Goal: Transaction & Acquisition: Purchase product/service

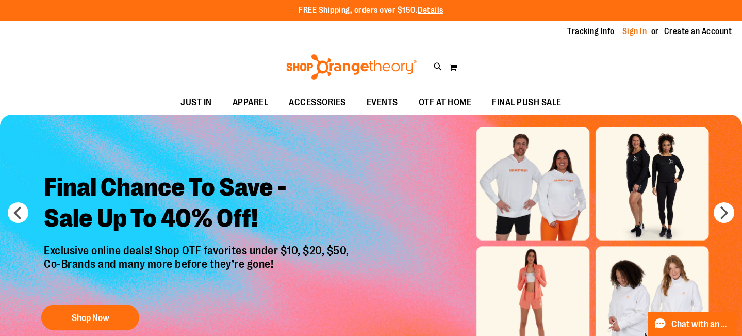
click at [638, 35] on link "Sign In" at bounding box center [634, 31] width 25 height 11
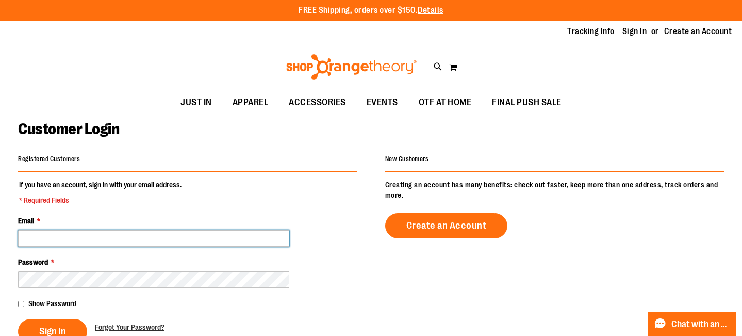
type input "**********"
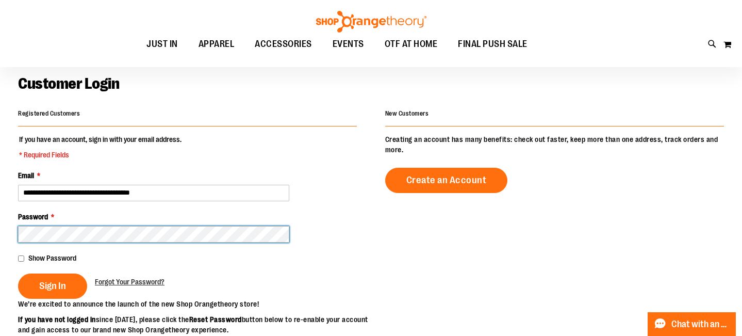
scroll to position [52, 0]
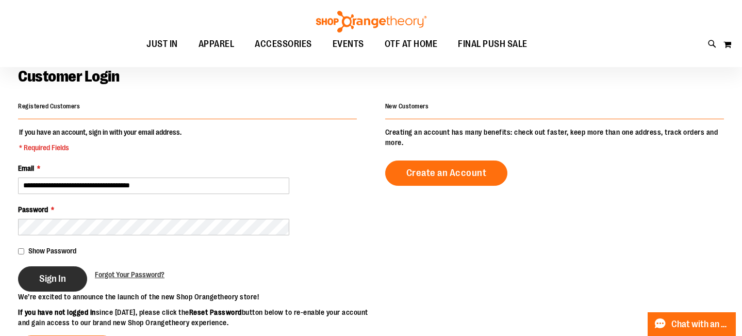
click at [49, 288] on button "Sign In" at bounding box center [52, 278] width 69 height 25
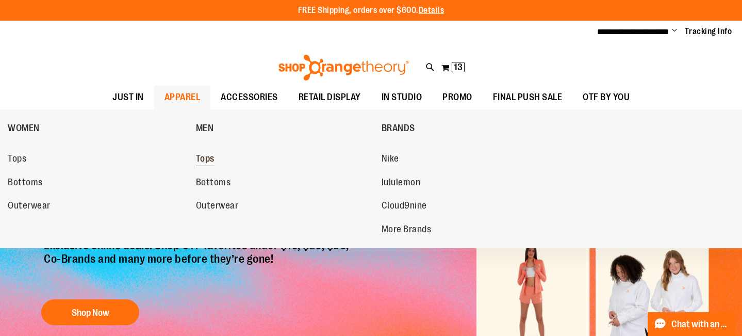
click at [209, 153] on span "Tops" at bounding box center [205, 159] width 19 height 13
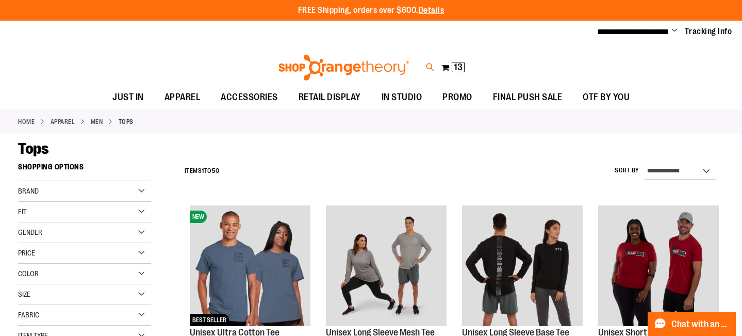
click at [428, 66] on icon at bounding box center [430, 67] width 9 height 12
type input "**********"
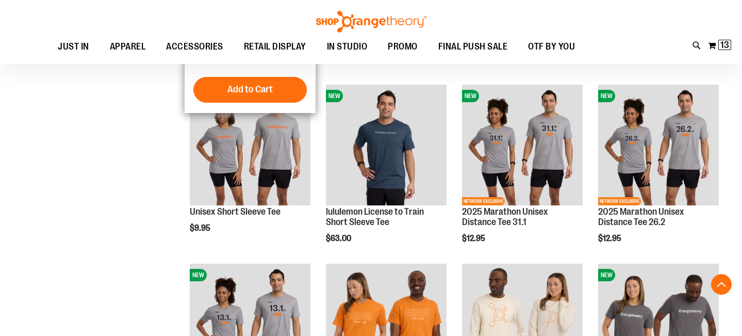
scroll to position [880, 0]
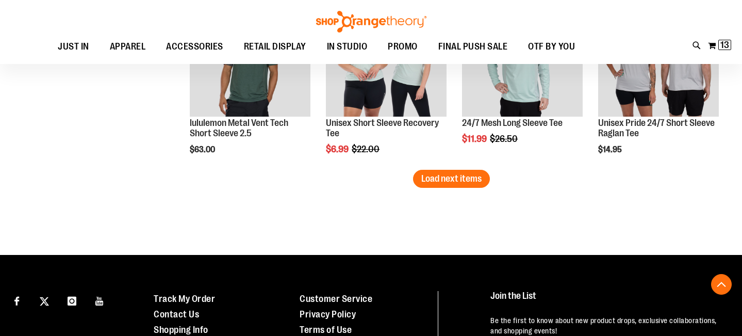
scroll to position [1519, 0]
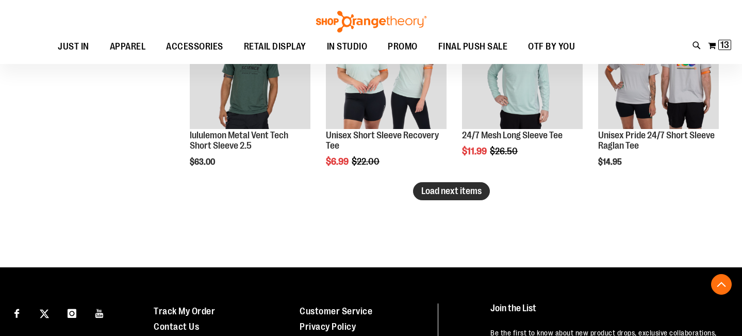
click at [439, 196] on button "Load next items" at bounding box center [451, 191] width 77 height 18
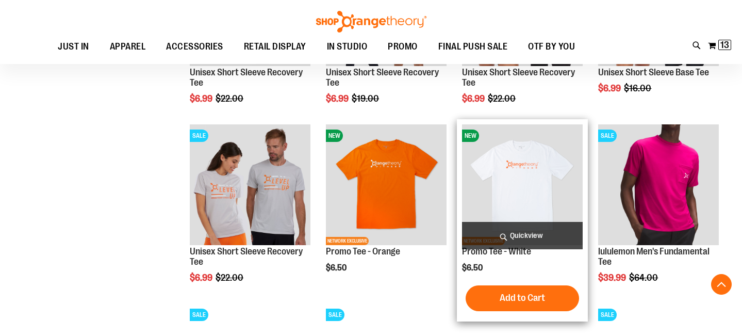
scroll to position [1761, 0]
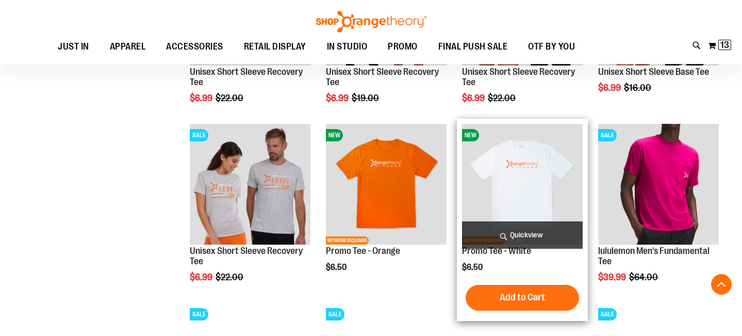
click at [531, 196] on img "product" at bounding box center [522, 184] width 121 height 121
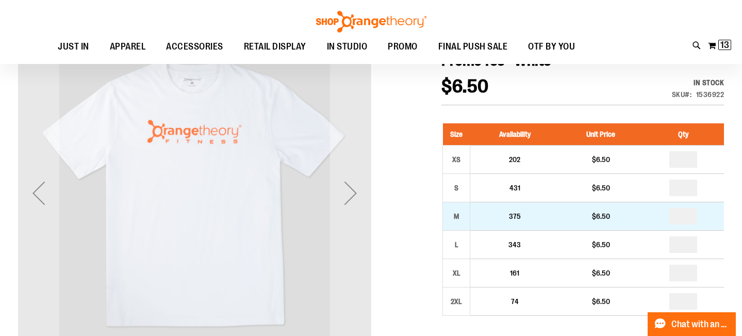
scroll to position [129, 0]
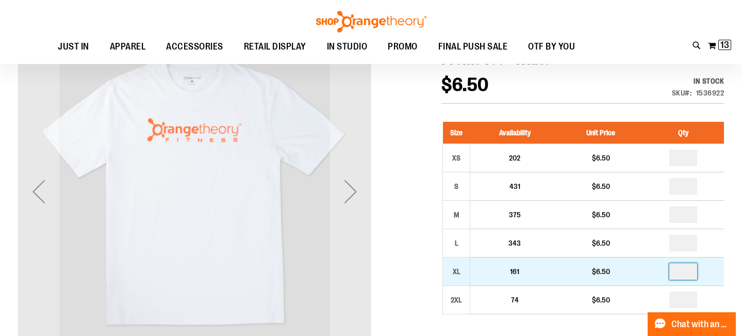
drag, startPoint x: 692, startPoint y: 272, endPoint x: 660, endPoint y: 271, distance: 32.0
click at [660, 271] on td at bounding box center [682, 271] width 81 height 28
type input "*"
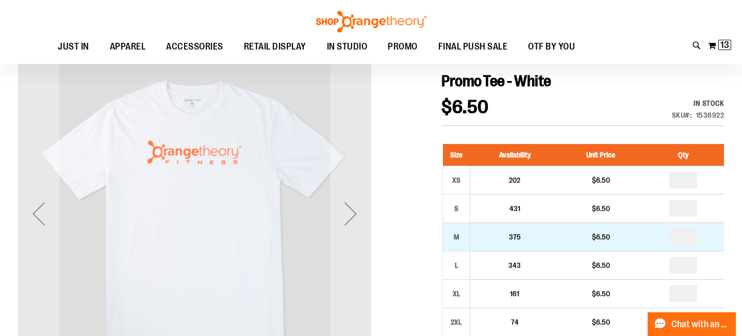
scroll to position [132, 0]
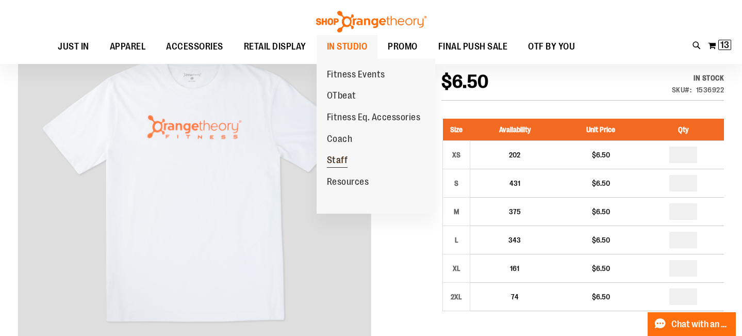
click at [336, 163] on span "Staff" at bounding box center [337, 161] width 21 height 13
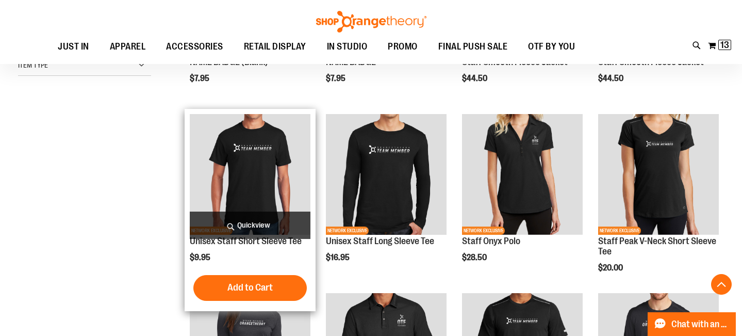
scroll to position [155, 0]
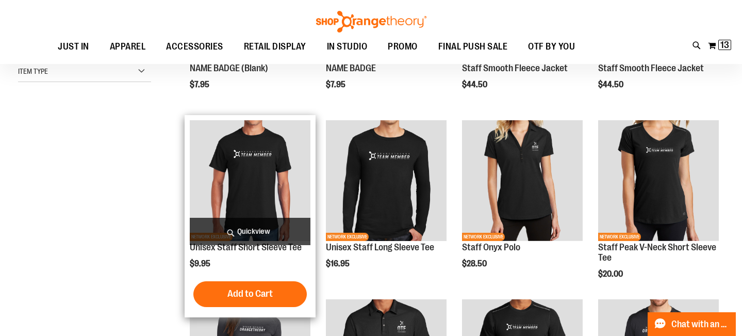
click at [276, 148] on img "product" at bounding box center [250, 180] width 121 height 121
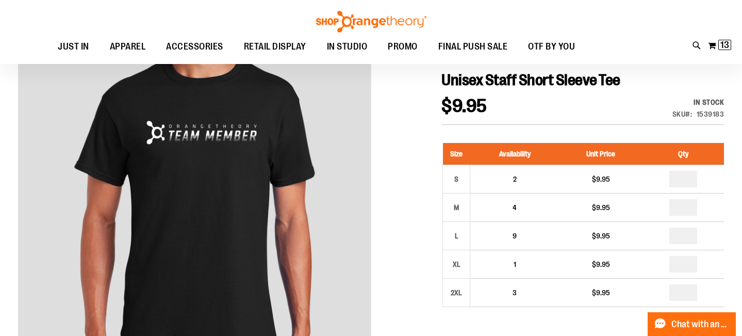
scroll to position [84, 0]
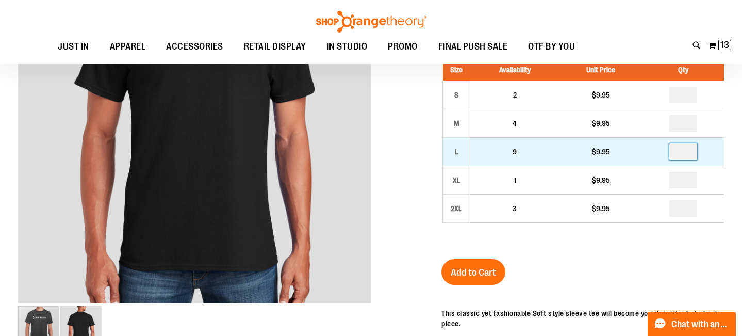
click at [689, 151] on input "number" at bounding box center [683, 151] width 28 height 16
type input "*"
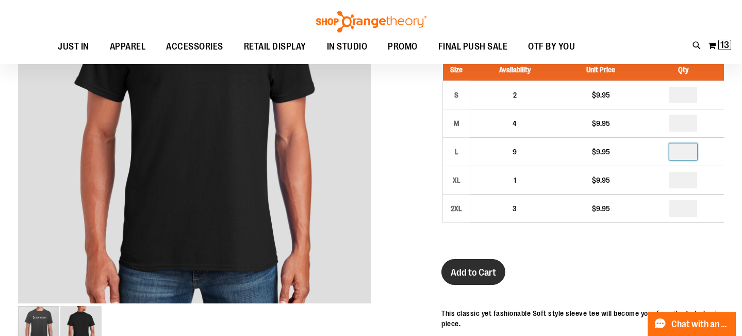
click at [481, 264] on button "Add to Cart" at bounding box center [473, 272] width 64 height 26
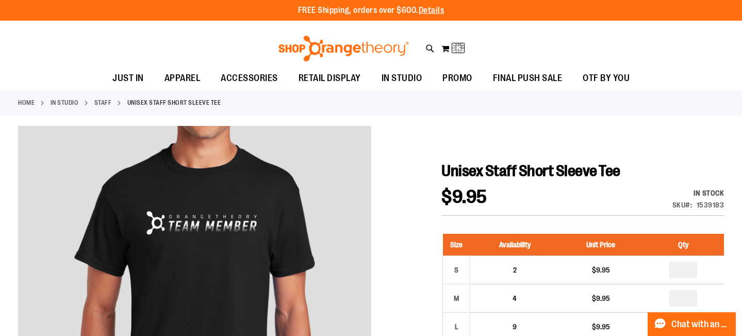
scroll to position [0, 0]
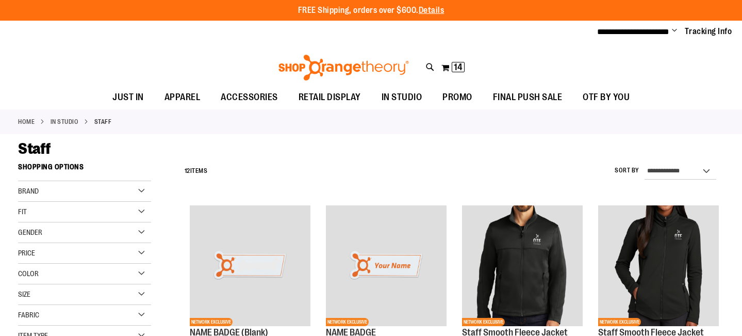
scroll to position [155, 0]
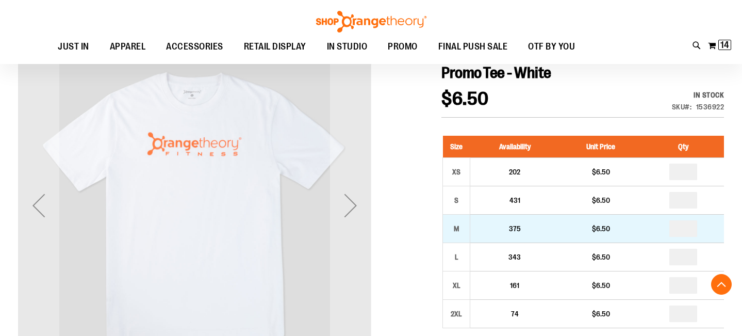
scroll to position [183, 0]
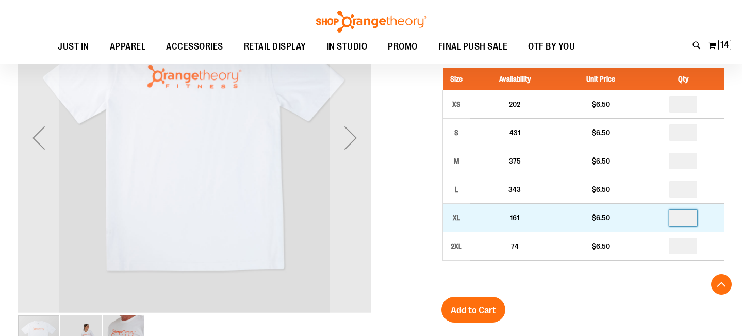
drag, startPoint x: 694, startPoint y: 217, endPoint x: 675, endPoint y: 217, distance: 19.1
click at [675, 217] on input "number" at bounding box center [683, 217] width 28 height 16
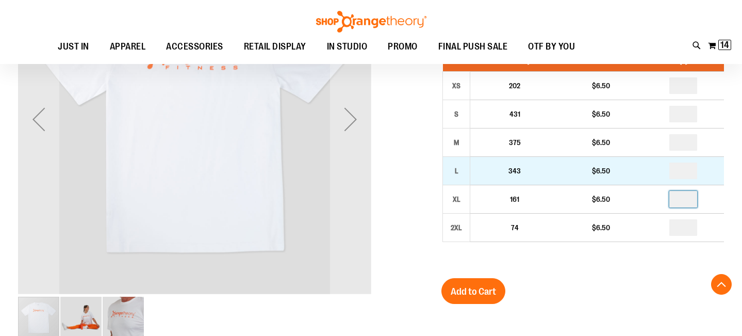
scroll to position [209, 0]
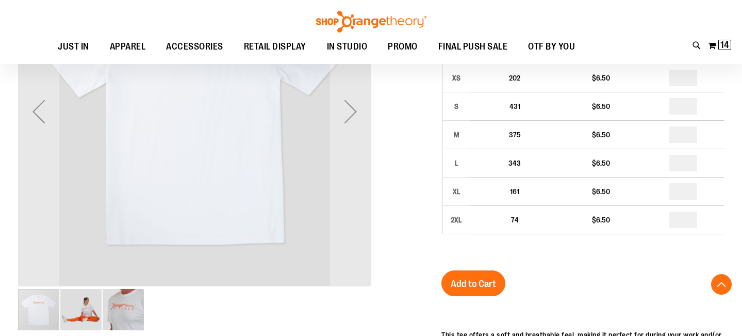
type input "*"
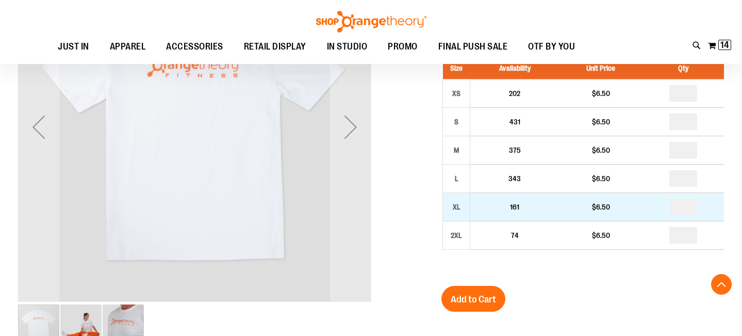
scroll to position [196, 0]
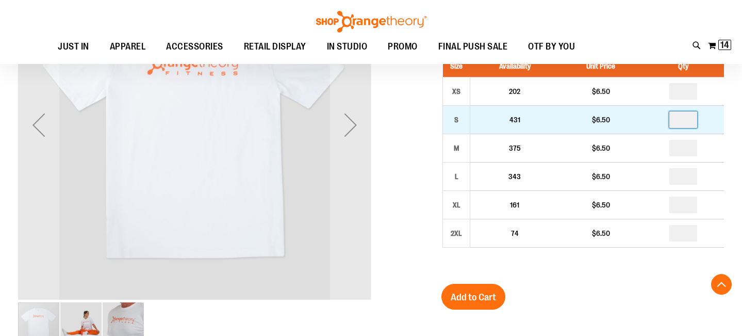
drag, startPoint x: 692, startPoint y: 123, endPoint x: 682, endPoint y: 122, distance: 10.9
click at [682, 122] on input "number" at bounding box center [683, 119] width 28 height 16
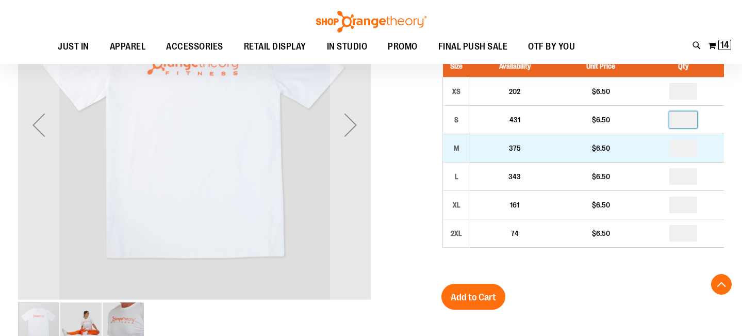
type input "*"
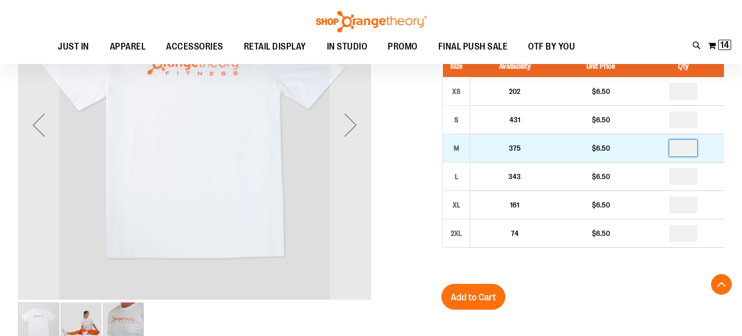
drag, startPoint x: 691, startPoint y: 146, endPoint x: 680, endPoint y: 144, distance: 11.0
click at [680, 144] on input "number" at bounding box center [683, 148] width 28 height 16
type input "*"
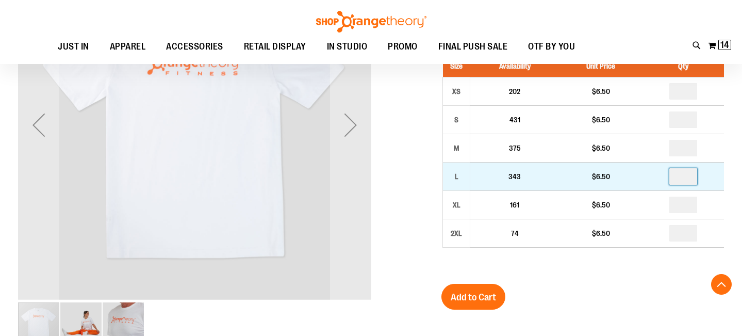
click at [686, 179] on input "number" at bounding box center [683, 176] width 28 height 16
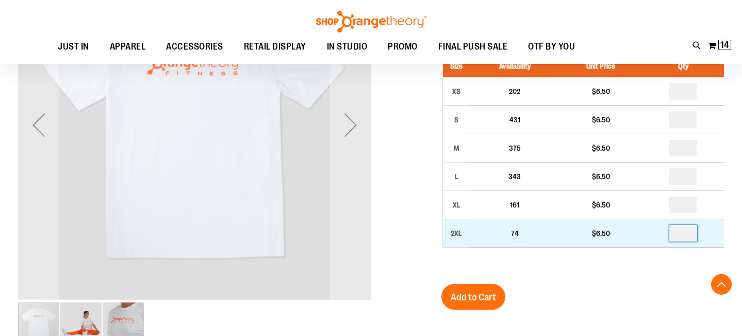
type input "*"
click at [688, 230] on input "number" at bounding box center [683, 233] width 28 height 16
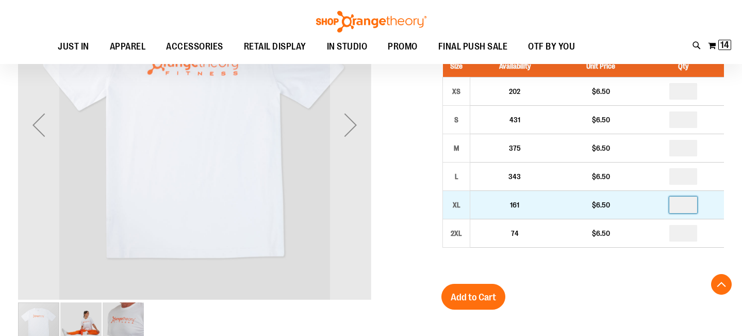
type input "*"
click at [687, 209] on input "number" at bounding box center [683, 204] width 28 height 16
type input "*"
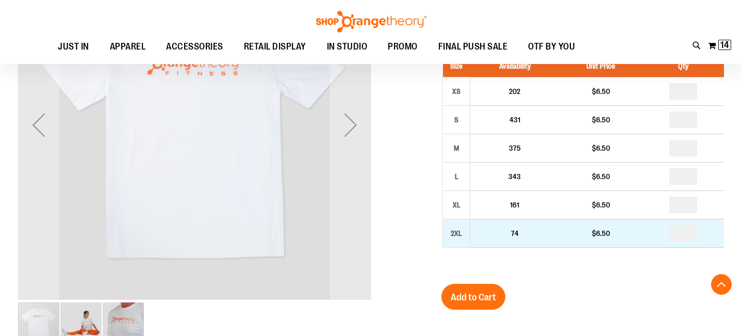
type input "*"
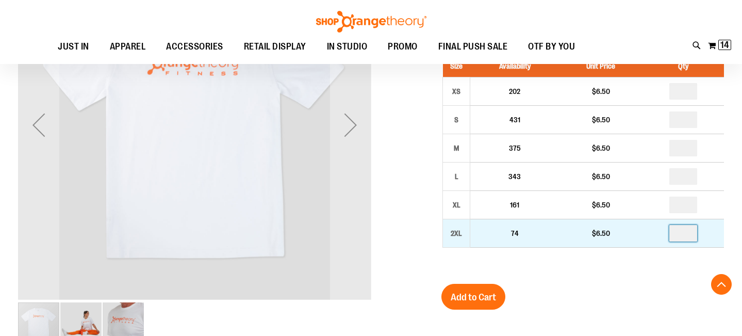
click at [688, 235] on input "*" at bounding box center [683, 233] width 28 height 16
type input "*"
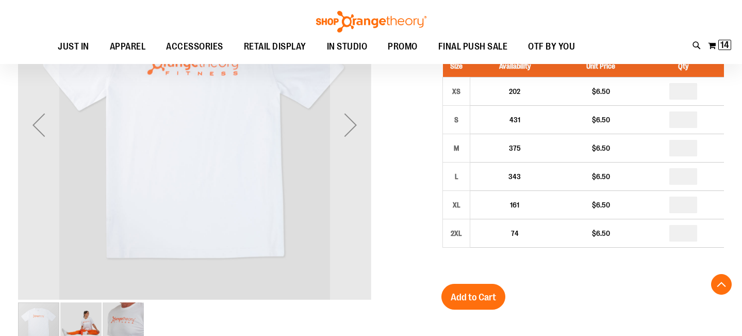
click at [634, 263] on div "Size Availability Unit Price Qty XS 202 $6.50 * S 431 $6.50 * M *" at bounding box center [582, 159] width 282 height 228
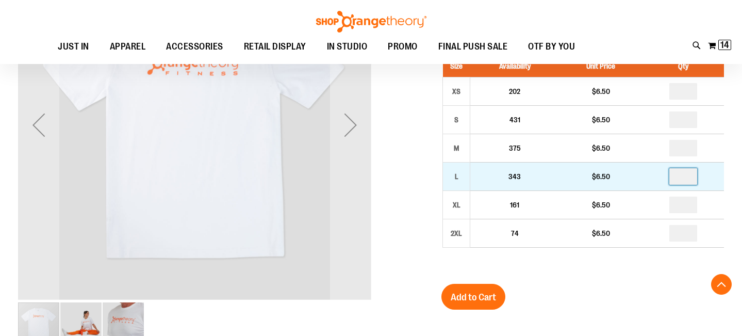
click at [685, 176] on input "number" at bounding box center [683, 176] width 28 height 16
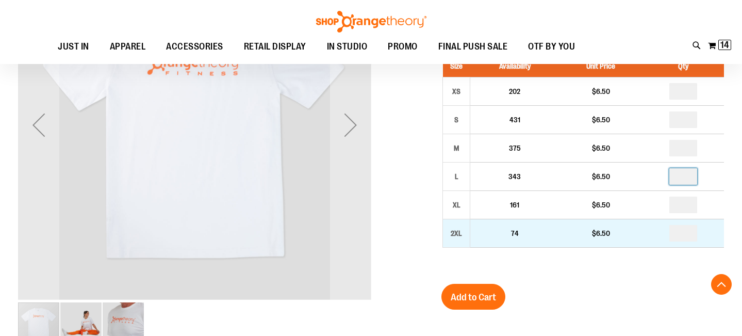
type input "*"
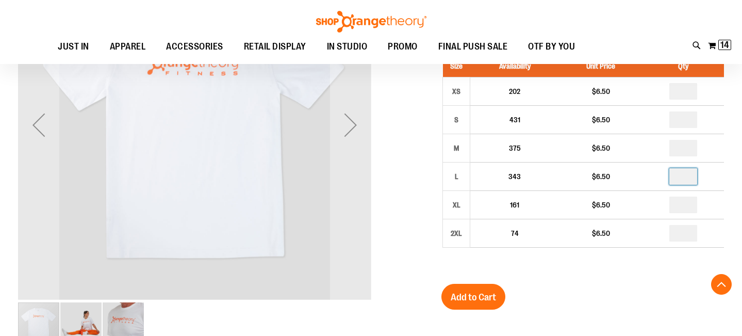
click at [610, 266] on div "Size Availability Unit Price Qty XS 202 $6.50 * S 431 $6.50 * M *" at bounding box center [582, 159] width 282 height 228
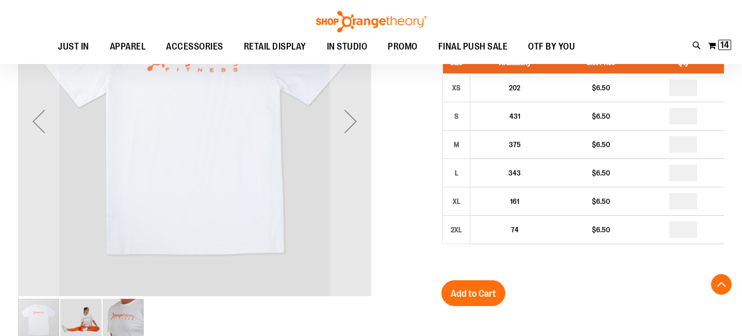
scroll to position [198, 0]
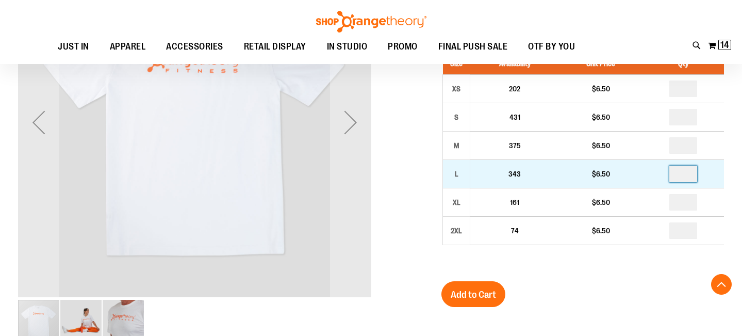
drag, startPoint x: 682, startPoint y: 175, endPoint x: 688, endPoint y: 174, distance: 6.2
click at [688, 174] on input "*" at bounding box center [683, 173] width 28 height 16
type input "*"
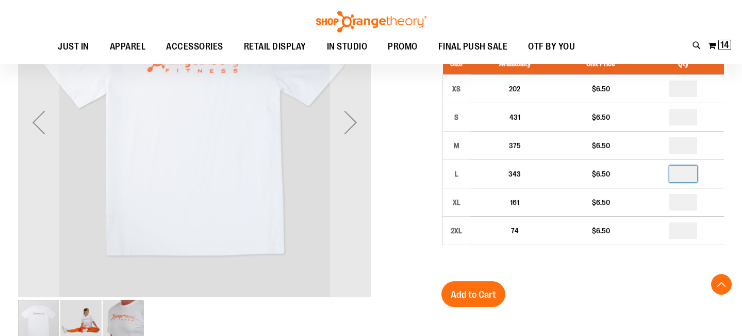
click at [643, 332] on div at bounding box center [582, 335] width 282 height 10
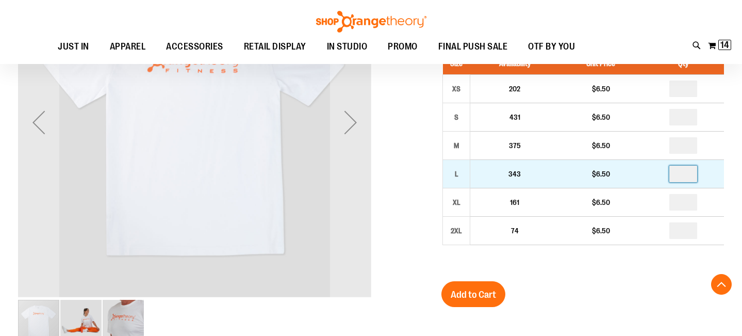
click at [686, 174] on input "*" at bounding box center [683, 173] width 28 height 16
type input "*"
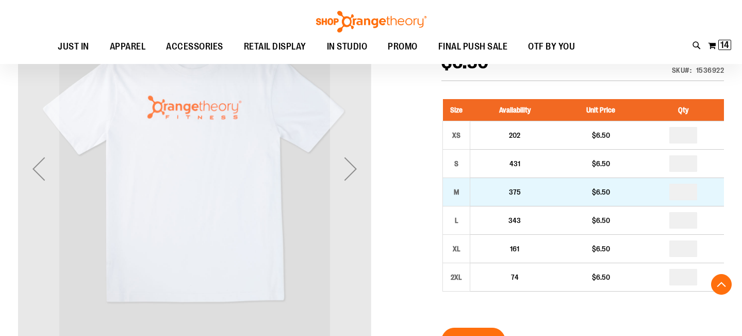
scroll to position [281, 0]
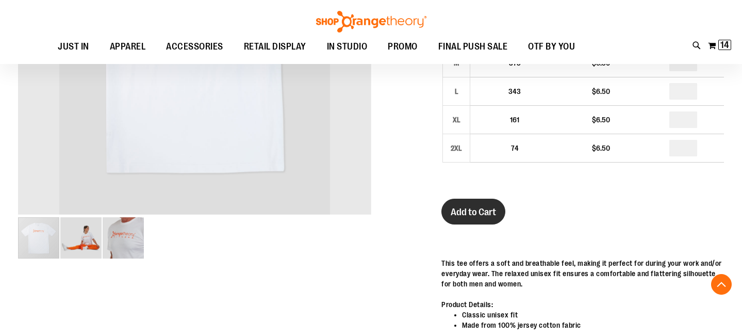
click at [463, 214] on span "Add to Cart" at bounding box center [473, 211] width 45 height 11
click at [723, 44] on img at bounding box center [725, 45] width 12 height 12
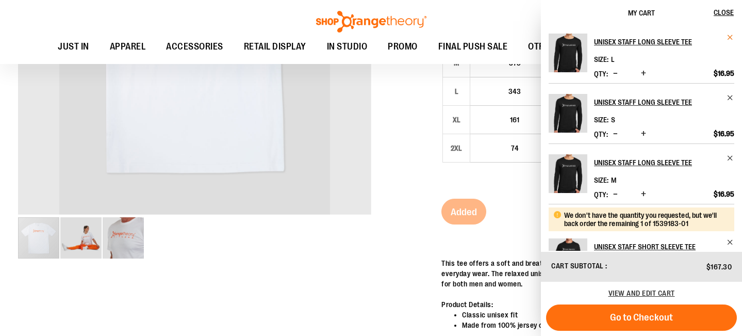
click at [729, 40] on span "Remove item" at bounding box center [730, 38] width 8 height 8
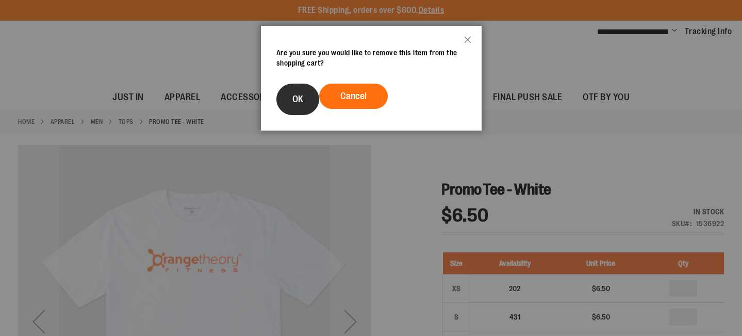
click at [300, 87] on button "OK" at bounding box center [297, 99] width 43 height 31
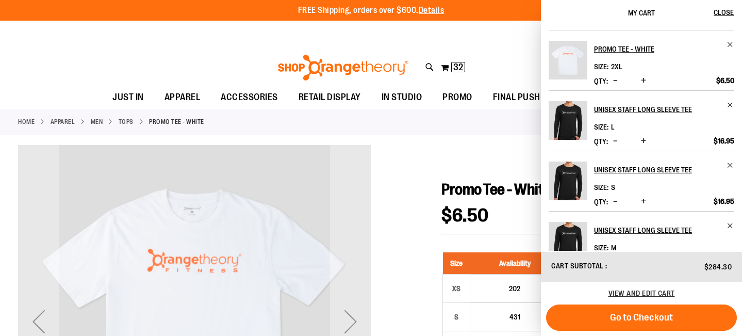
scroll to position [175, 0]
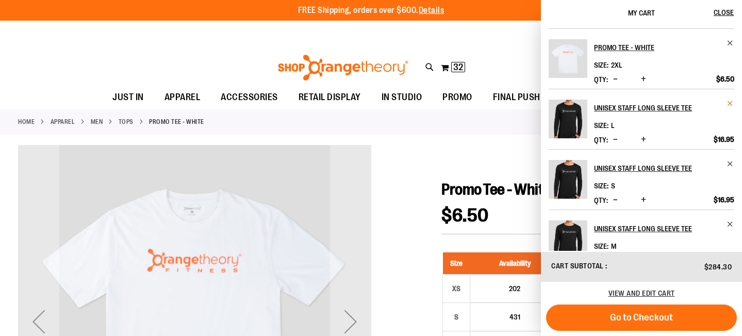
click at [728, 103] on span "Remove item" at bounding box center [730, 103] width 8 height 8
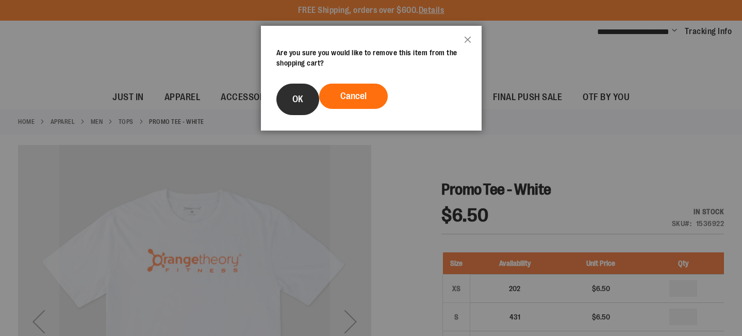
click at [307, 93] on button "OK" at bounding box center [297, 99] width 43 height 31
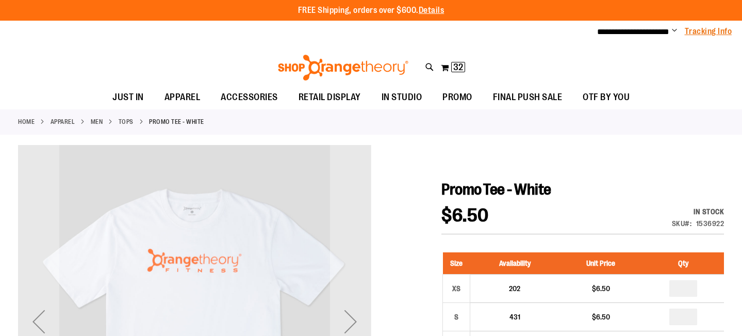
click at [711, 33] on link "Tracking Info" at bounding box center [708, 31] width 47 height 11
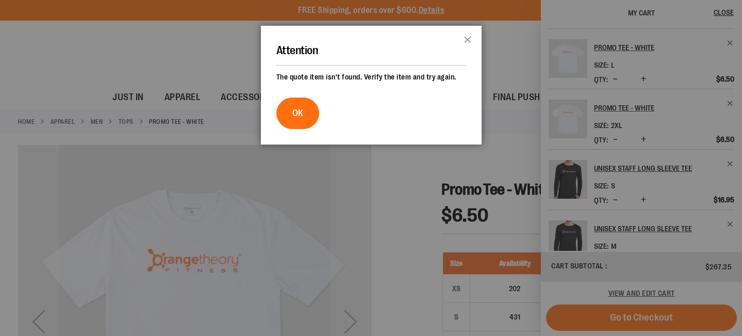
scroll to position [0, 0]
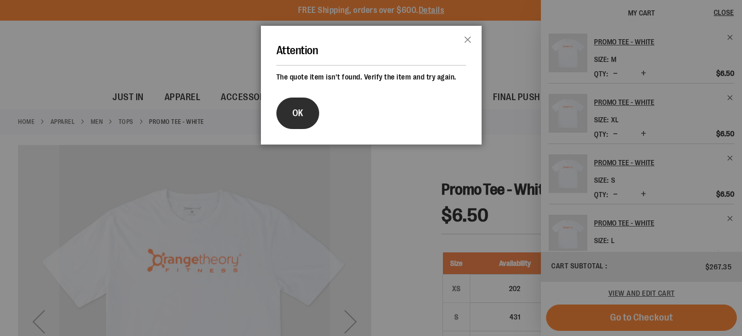
click at [291, 111] on button "OK" at bounding box center [297, 112] width 43 height 31
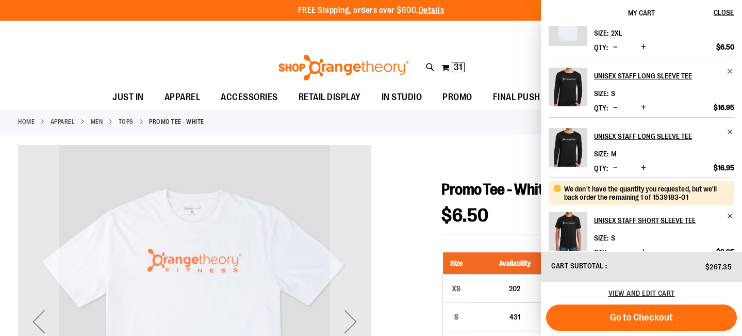
scroll to position [269, 0]
click at [453, 62] on span "31 31 items" at bounding box center [458, 67] width 13 height 10
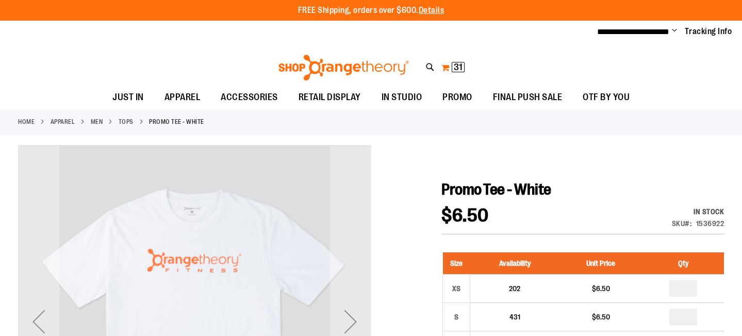
click at [453, 65] on span "31 31 items" at bounding box center [458, 67] width 13 height 10
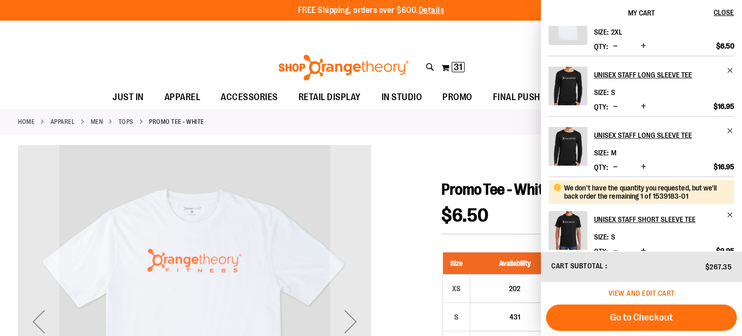
click at [640, 295] on span "View and edit cart" at bounding box center [641, 293] width 67 height 8
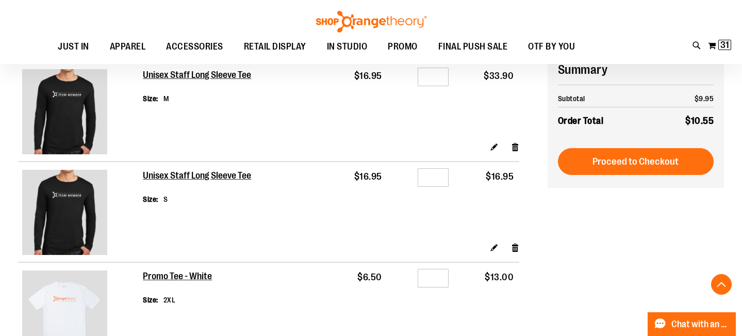
scroll to position [416, 0]
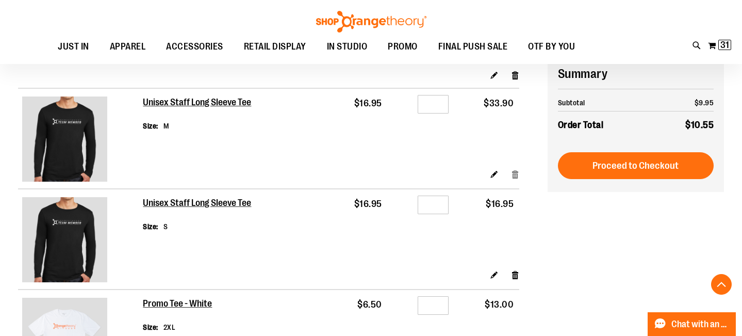
click at [514, 169] on link "Remove item" at bounding box center [515, 174] width 9 height 11
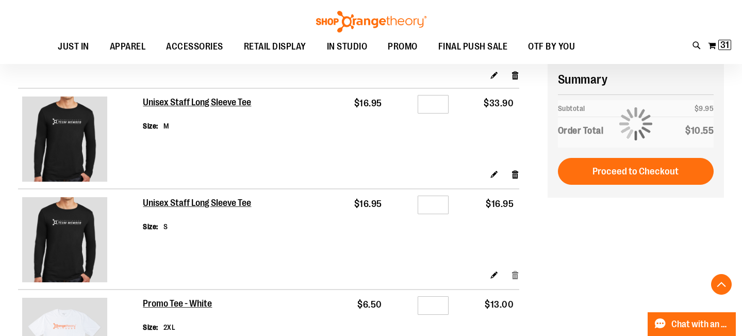
click at [514, 269] on link "Remove item" at bounding box center [515, 274] width 9 height 11
click at [515, 169] on link "Remove item" at bounding box center [515, 174] width 9 height 11
click at [512, 74] on link "Remove item" at bounding box center [515, 75] width 9 height 11
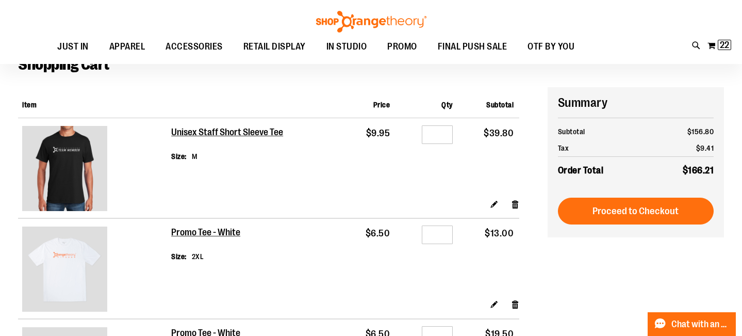
scroll to position [58, 0]
click at [516, 198] on link "Remove item" at bounding box center [515, 203] width 9 height 11
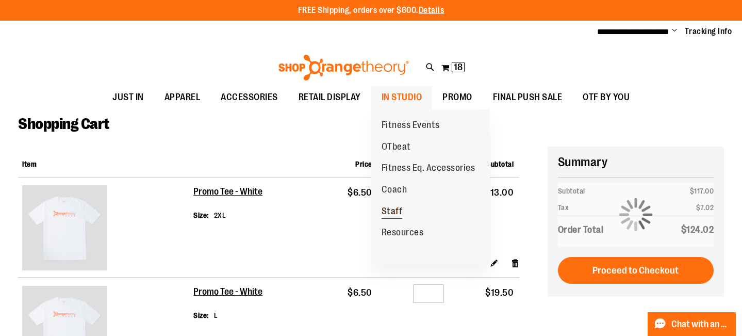
click at [398, 209] on span "Staff" at bounding box center [391, 212] width 21 height 13
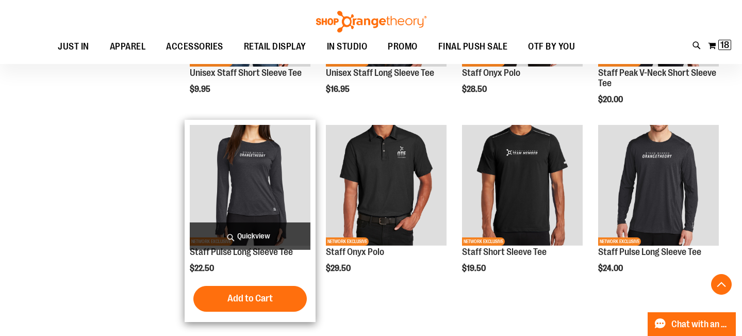
scroll to position [187, 0]
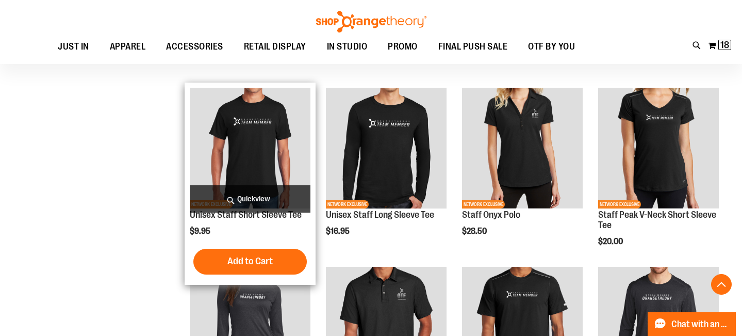
click at [244, 187] on span "Quickview" at bounding box center [250, 198] width 121 height 27
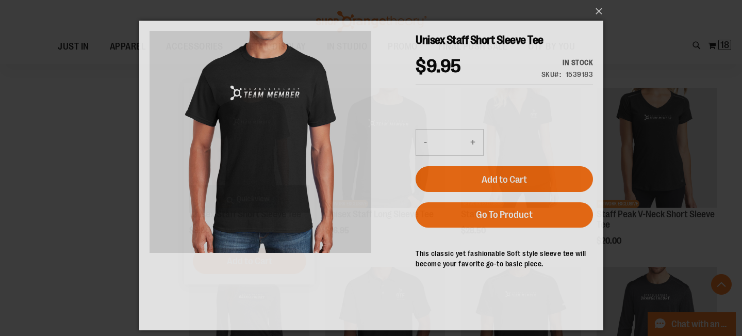
scroll to position [0, 0]
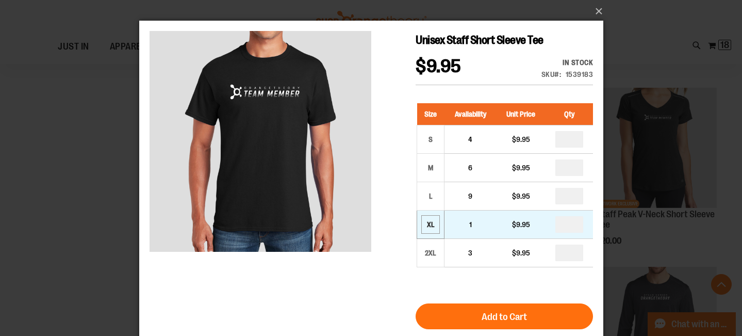
click at [430, 223] on div "XL" at bounding box center [429, 224] width 15 height 15
click at [571, 226] on input "number" at bounding box center [569, 224] width 28 height 16
type input "*"
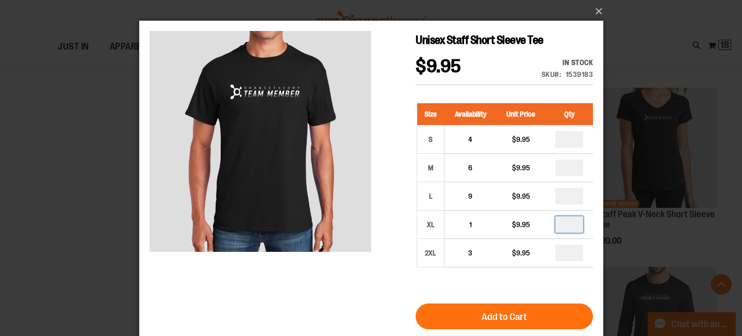
click at [495, 290] on div "Size Availability Unit Price Qty S 4 $9.95 * M 6 *" at bounding box center [503, 193] width 177 height 200
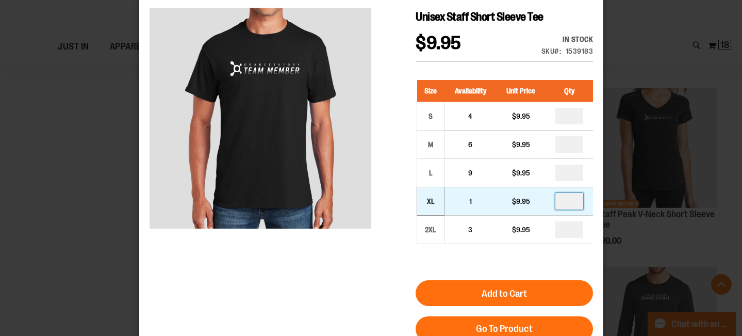
drag, startPoint x: 575, startPoint y: 200, endPoint x: 562, endPoint y: 200, distance: 12.9
click at [562, 200] on input "*" at bounding box center [569, 201] width 28 height 16
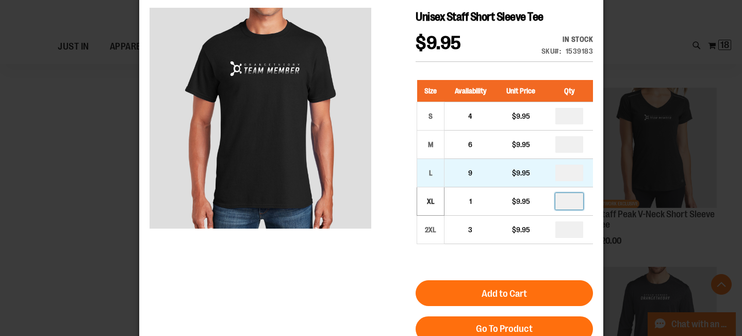
type input "*"
drag, startPoint x: 575, startPoint y: 170, endPoint x: 543, endPoint y: 169, distance: 32.0
click at [543, 169] on tr "L 9 $9.95" at bounding box center [505, 173] width 176 height 28
type input "*"
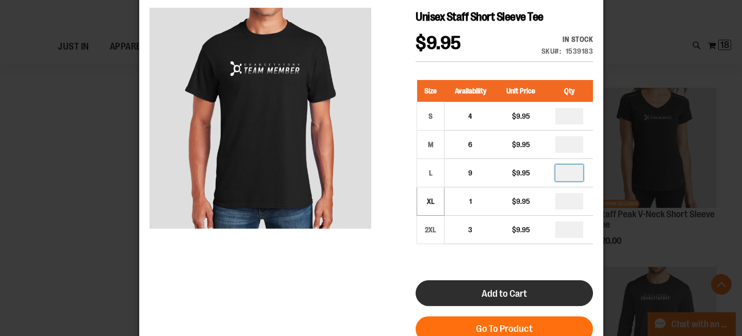
click at [488, 295] on span "Add to Cart" at bounding box center [503, 293] width 45 height 11
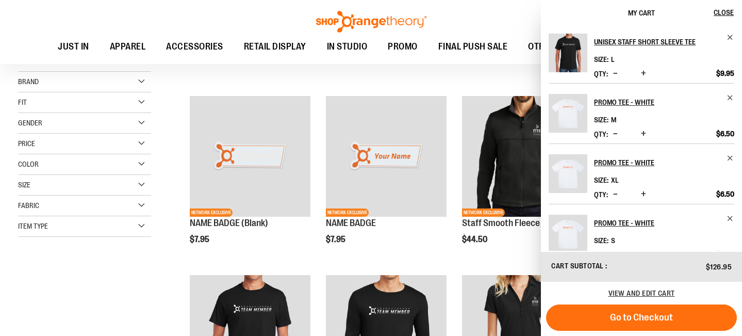
scroll to position [73, 0]
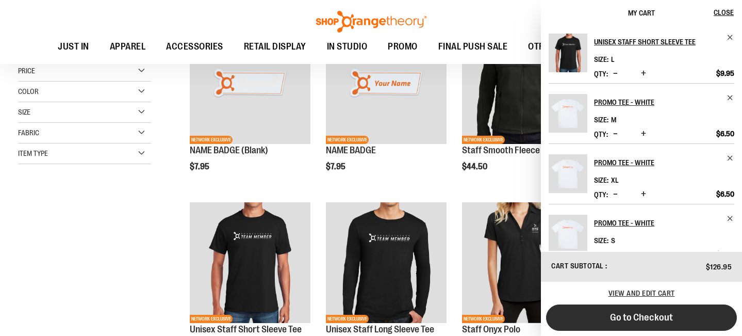
click at [642, 315] on span "Go to Checkout" at bounding box center [641, 316] width 63 height 11
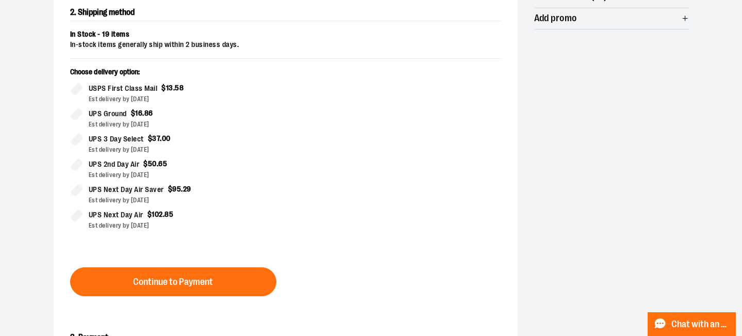
scroll to position [241, 0]
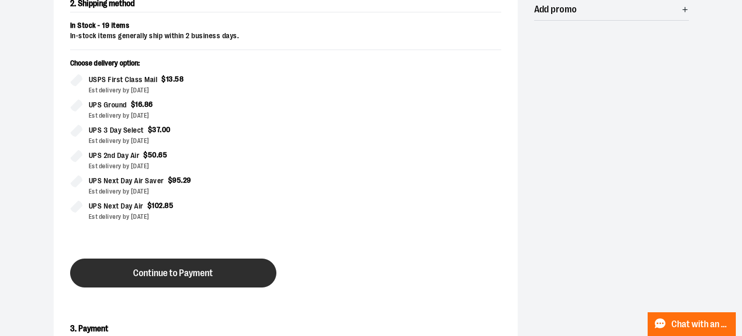
click at [201, 265] on button "Continue to Payment" at bounding box center [173, 272] width 206 height 29
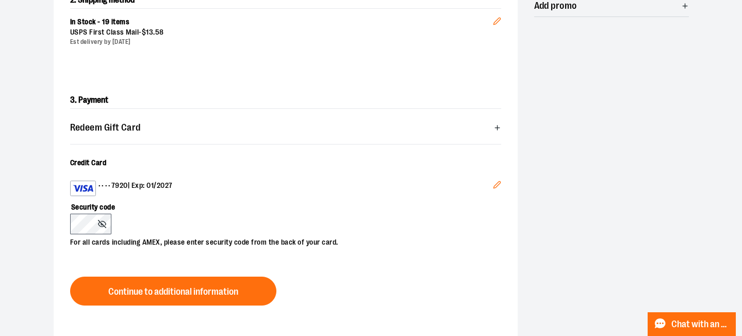
scroll to position [244, 0]
click at [500, 182] on icon "Edit" at bounding box center [496, 185] width 7 height 7
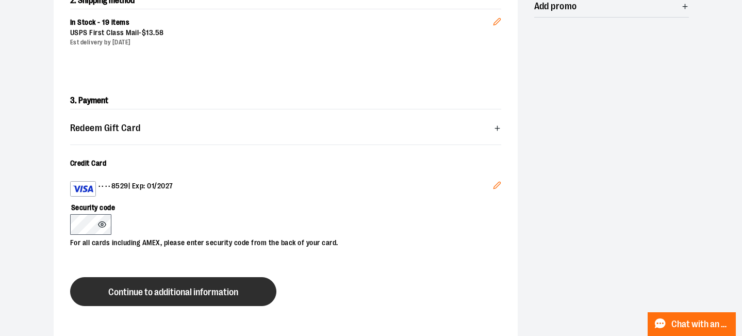
click at [143, 295] on span "Continue to additional information" at bounding box center [173, 292] width 130 height 10
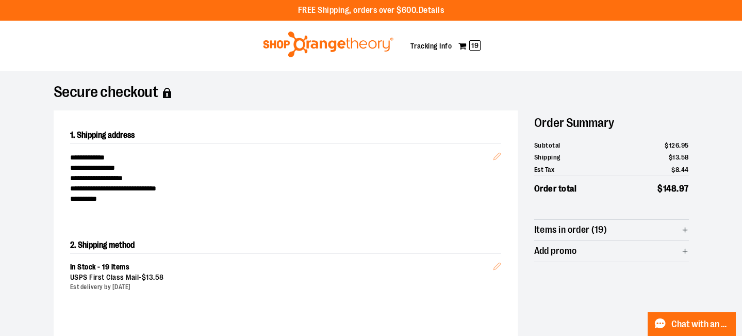
scroll to position [0, 0]
click at [496, 154] on div "**********" at bounding box center [285, 174] width 431 height 60
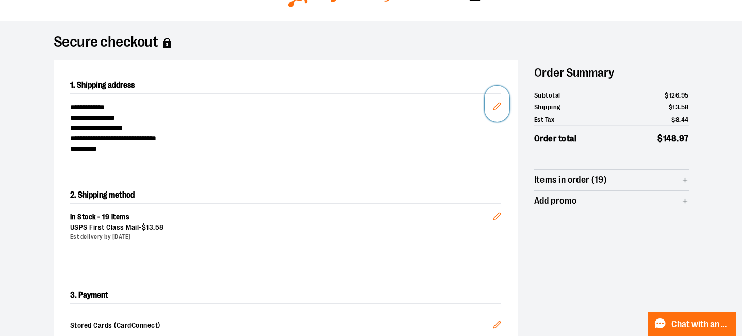
click at [495, 106] on icon "Edit" at bounding box center [496, 106] width 7 height 7
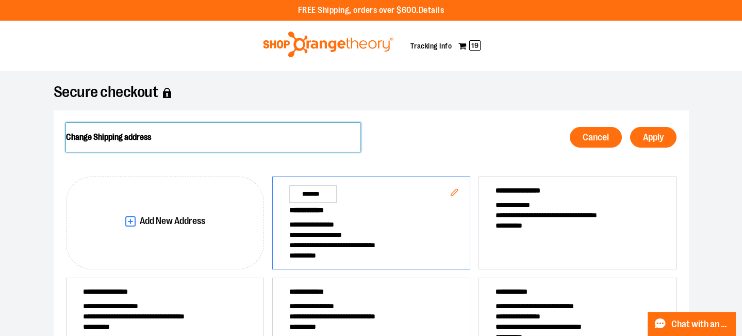
scroll to position [0, 0]
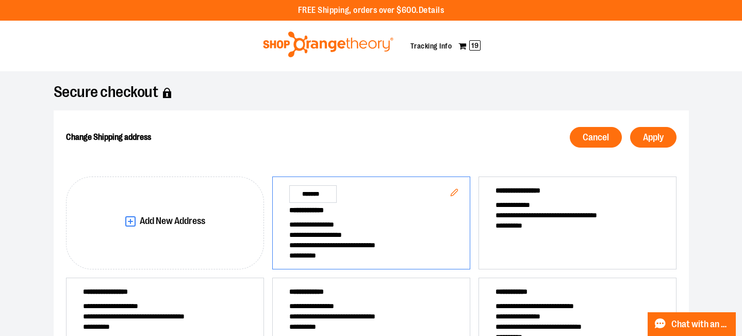
click at [453, 191] on icon "Edit" at bounding box center [454, 192] width 7 height 7
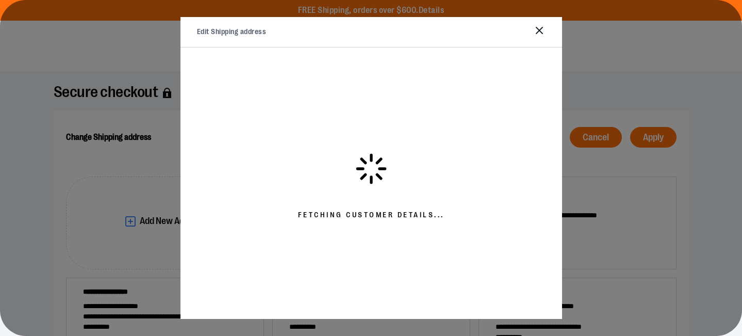
select select "**"
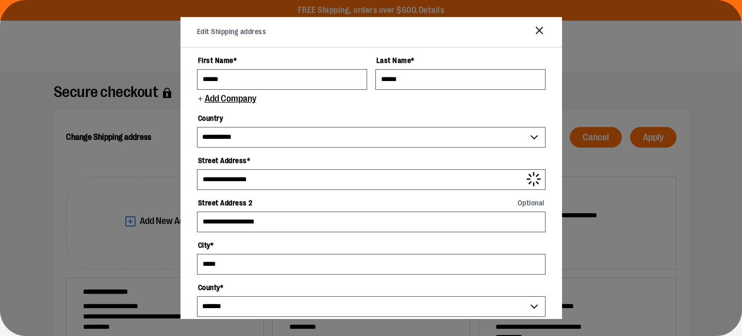
select select "**********"
select select "**"
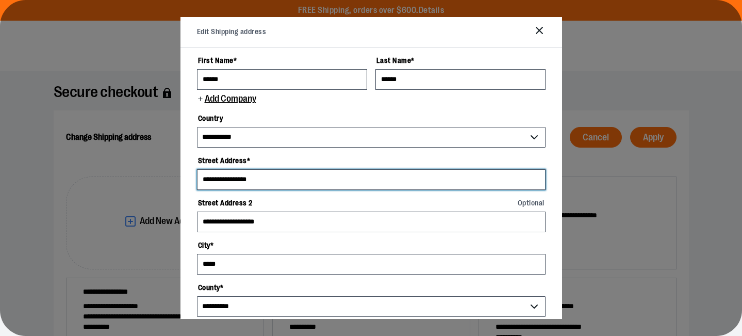
drag, startPoint x: 211, startPoint y: 178, endPoint x: 193, endPoint y: 177, distance: 18.1
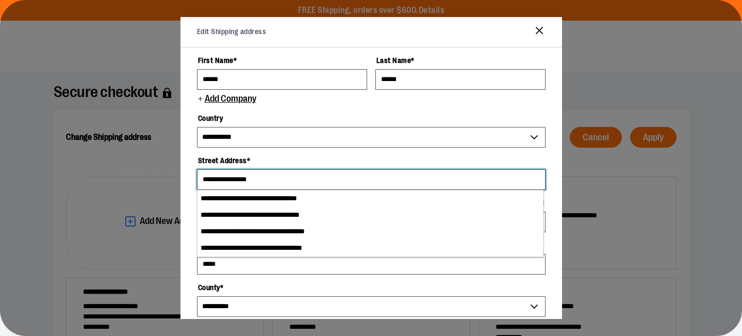
click at [281, 180] on input "**********" at bounding box center [371, 179] width 348 height 21
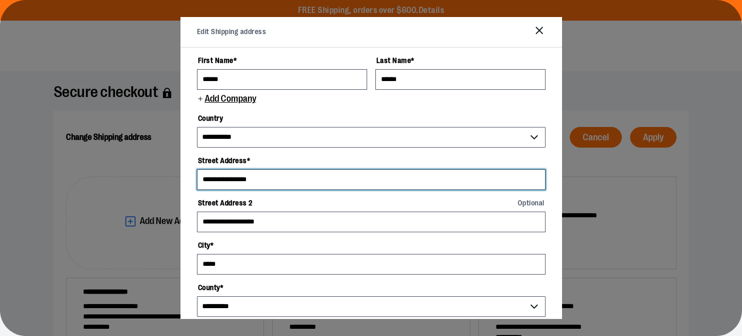
scroll to position [44, 0]
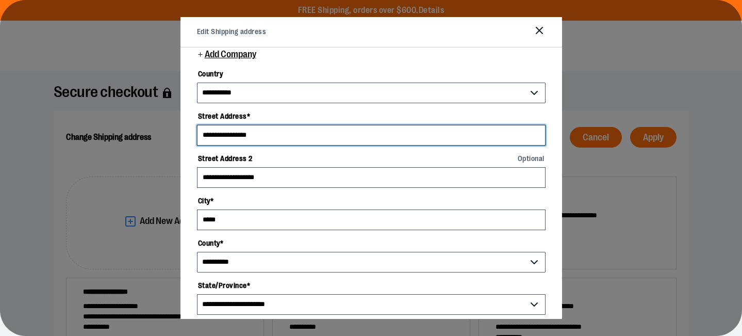
type input "**********"
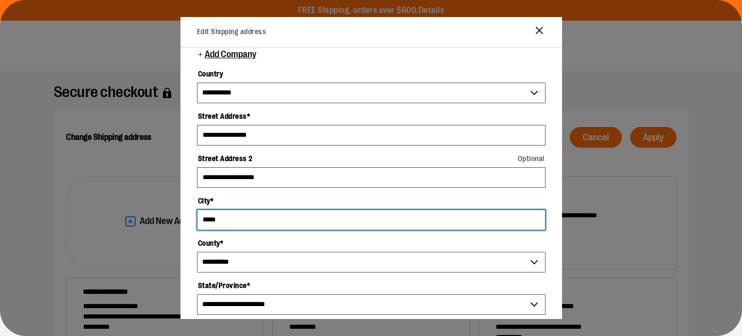
drag, startPoint x: 243, startPoint y: 221, endPoint x: 188, endPoint y: 215, distance: 55.5
type input "*******"
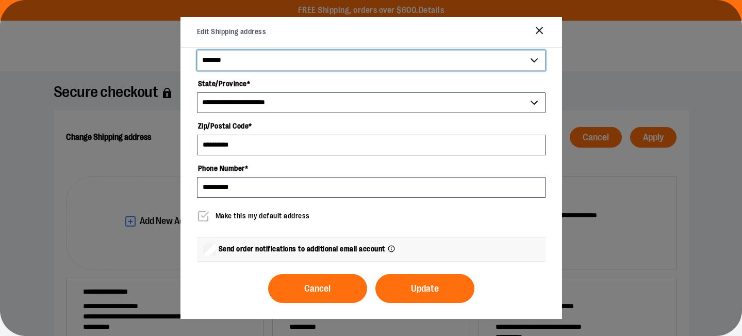
scroll to position [245, 0]
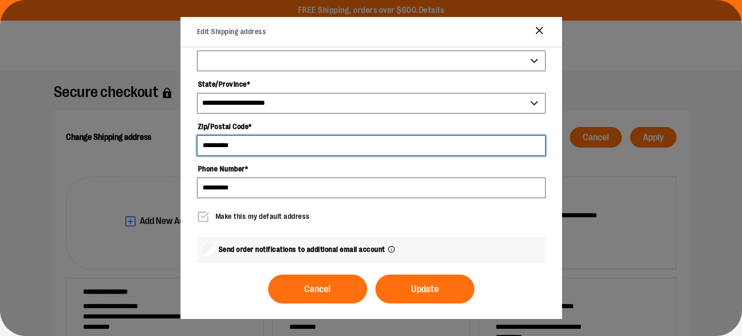
click at [254, 144] on input "**********" at bounding box center [371, 145] width 348 height 21
type input "*********"
select select
type input "*****"
select select "********"
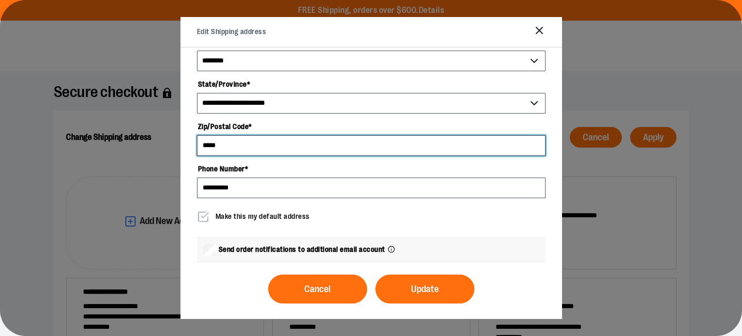
type input "*****"
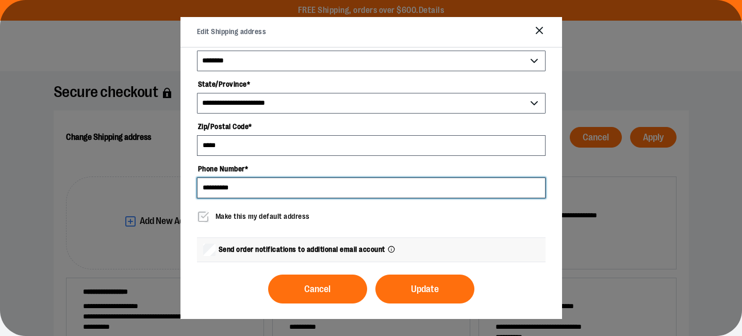
drag, startPoint x: 261, startPoint y: 188, endPoint x: 190, endPoint y: 185, distance: 70.7
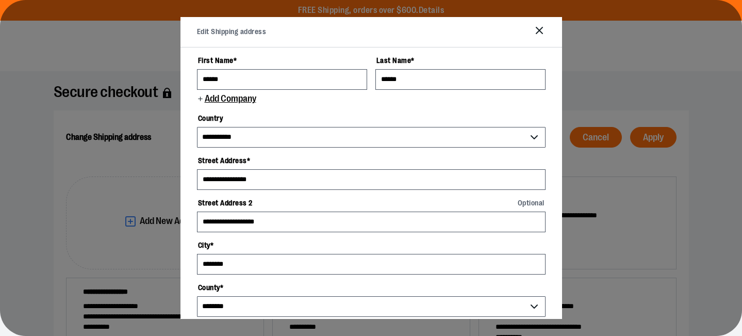
scroll to position [37, 0]
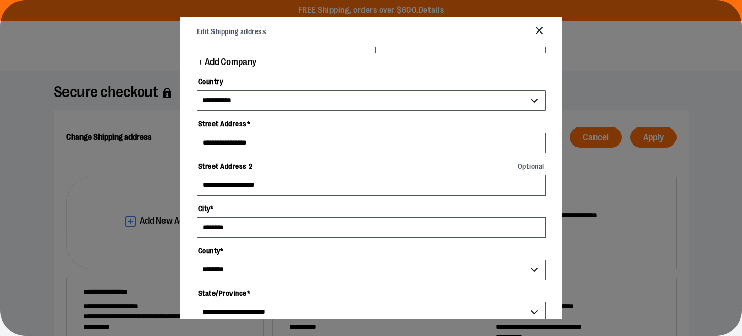
type input "**********"
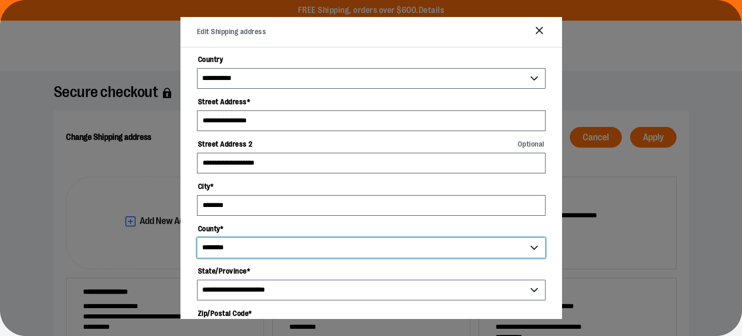
scroll to position [8, 0]
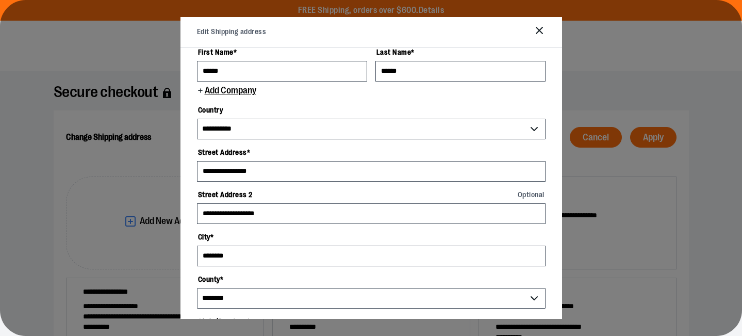
click at [544, 27] on icon "Close" at bounding box center [539, 30] width 12 height 12
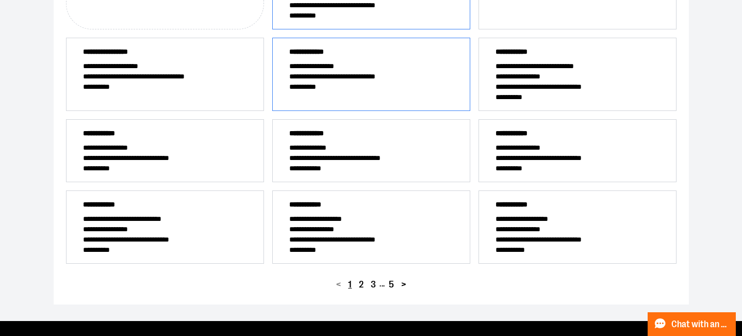
scroll to position [240, 0]
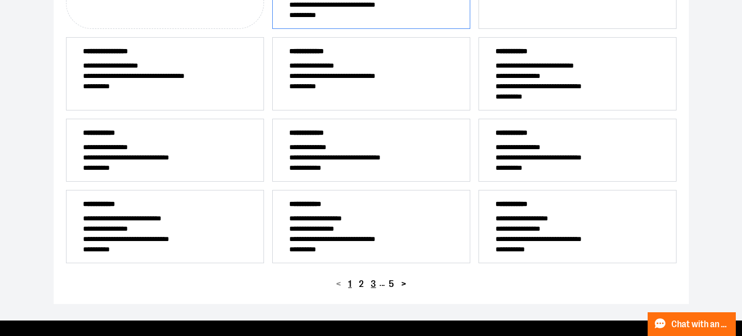
click at [376, 283] on button "3" at bounding box center [373, 283] width 12 height 15
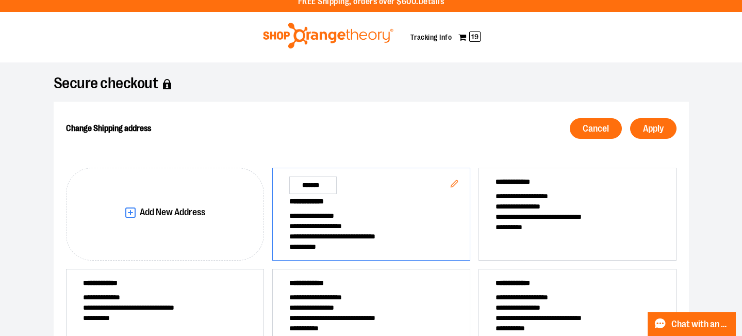
scroll to position [9, 0]
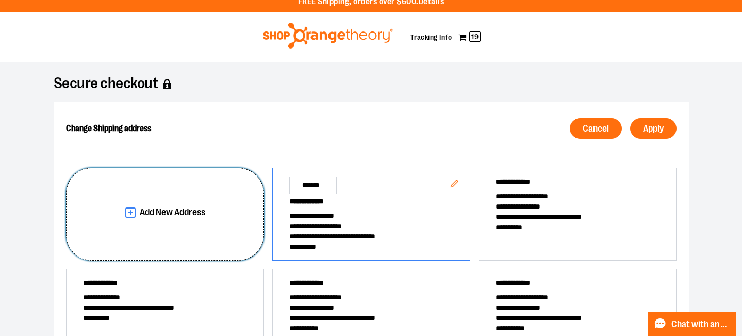
click at [121, 231] on button "Add New Address" at bounding box center [165, 214] width 198 height 93
select select "**"
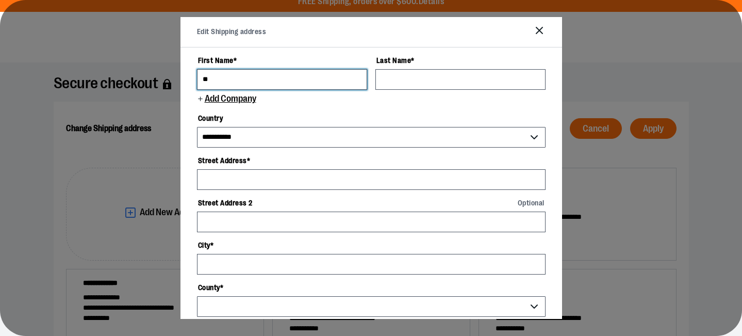
type input "*"
type input "******"
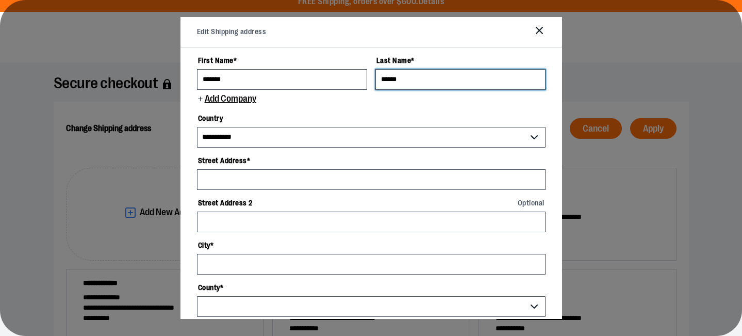
type input "******"
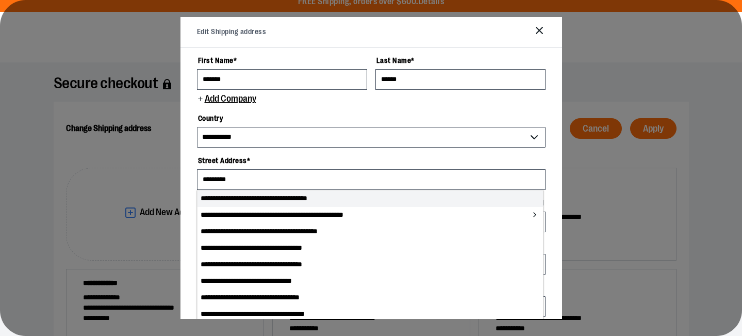
click at [328, 197] on li "**********" at bounding box center [369, 198] width 345 height 16
type input "**********"
type input "*******"
select select "**"
type input "**********"
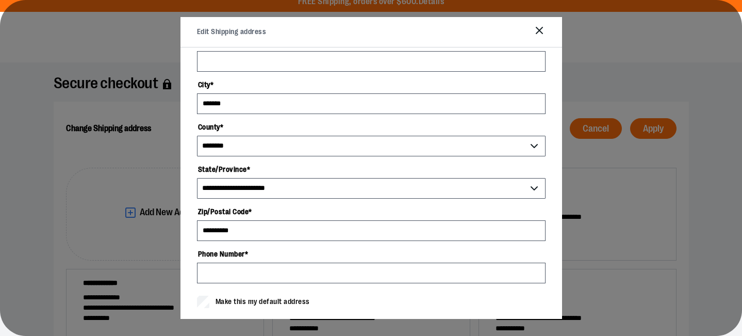
scroll to position [164, 0]
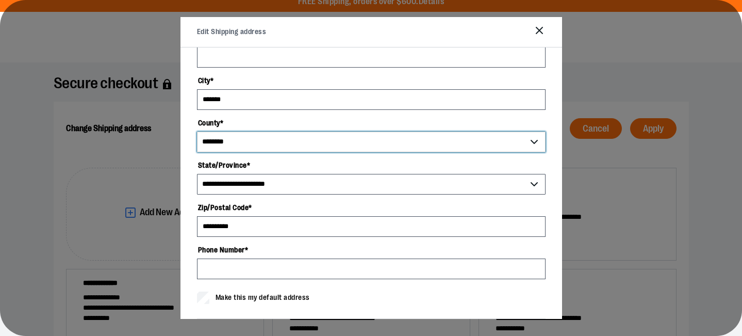
select select "**********"
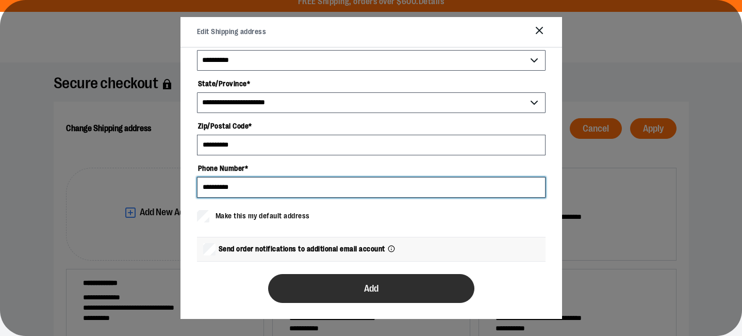
scroll to position [245, 0]
type input "**********"
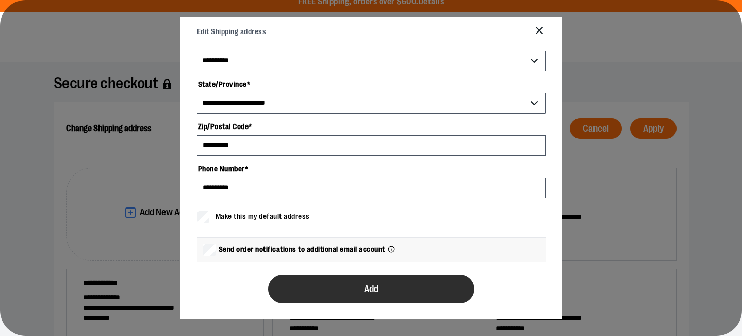
click at [355, 284] on button "Add" at bounding box center [371, 288] width 206 height 29
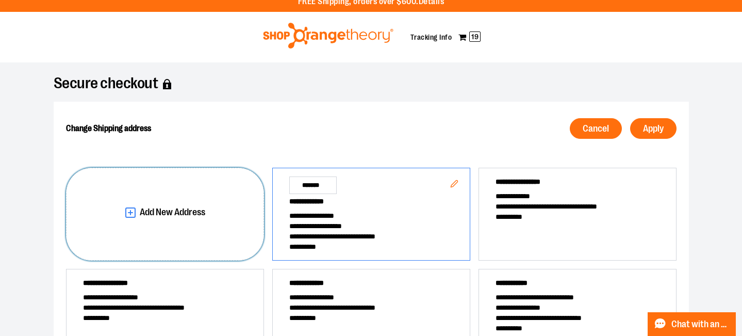
scroll to position [0, 0]
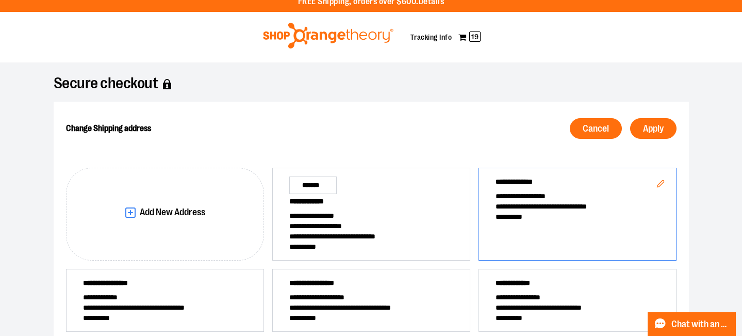
click at [577, 225] on div "**********" at bounding box center [577, 214] width 198 height 93
click at [655, 131] on span "Apply" at bounding box center [653, 129] width 21 height 10
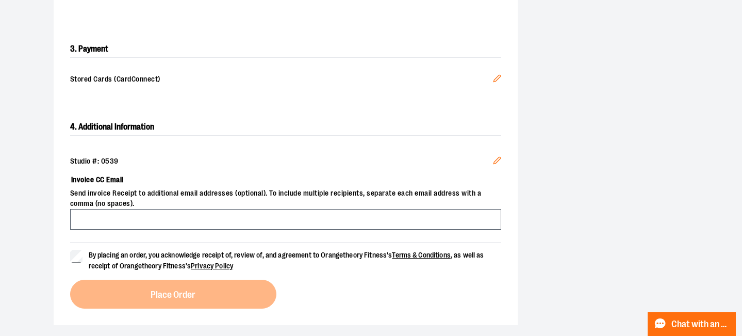
scroll to position [286, 0]
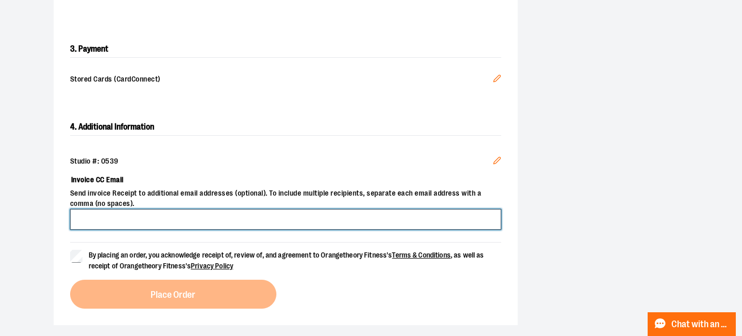
click at [327, 220] on input "Invoice CC Email" at bounding box center [285, 219] width 431 height 21
type input "**********"
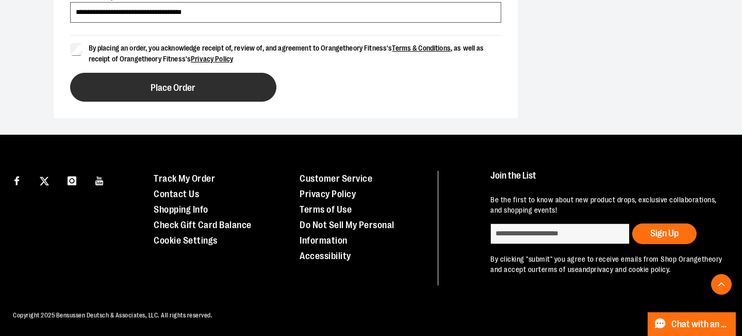
click at [167, 88] on span "Place Order" at bounding box center [173, 88] width 45 height 10
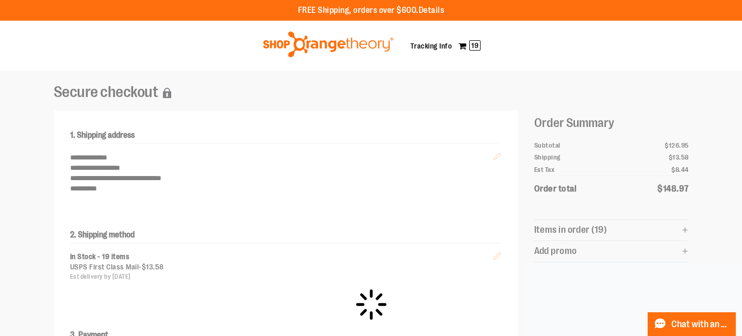
scroll to position [0, 0]
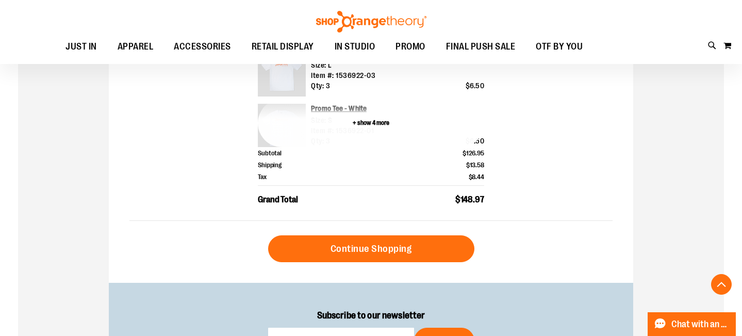
scroll to position [444, 0]
click at [376, 121] on button "+ show 4 more" at bounding box center [371, 122] width 226 height 48
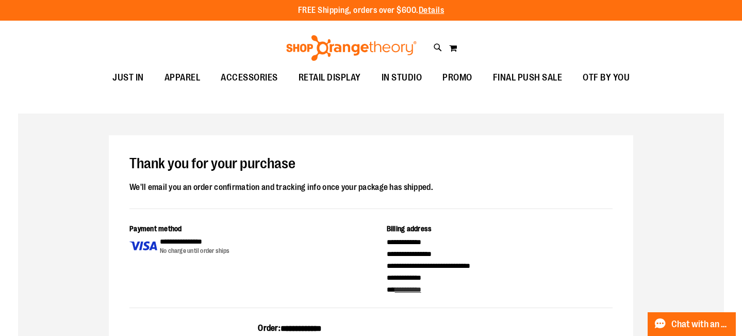
scroll to position [0, 0]
